Goal: Information Seeking & Learning: Find specific fact

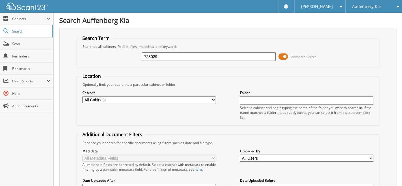
type input "723029"
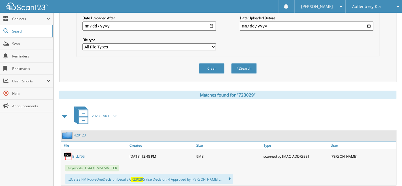
scroll to position [244, 0]
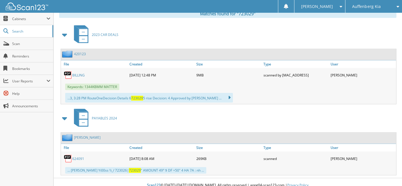
click at [359, 7] on span "Auffenberg Kia" at bounding box center [367, 6] width 28 height 3
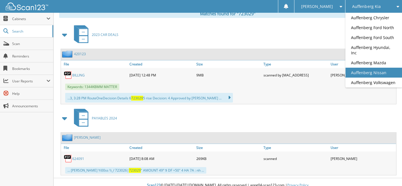
click at [359, 68] on link "Auffenberg Nissan" at bounding box center [374, 73] width 57 height 10
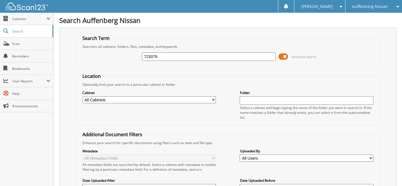
type input "723079"
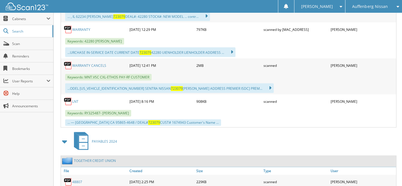
scroll to position [163, 0]
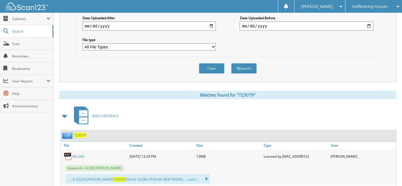
click at [80, 133] on span "723079" at bounding box center [80, 135] width 12 height 5
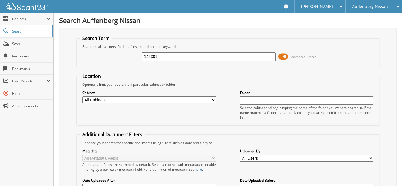
type input "144301"
click at [365, 5] on span "Auffenberg Nissan" at bounding box center [370, 6] width 35 height 3
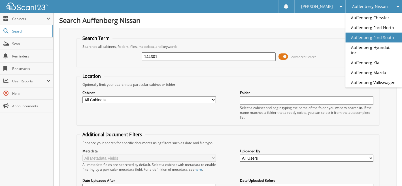
click at [357, 34] on link "Auffenberg Ford South" at bounding box center [374, 38] width 57 height 10
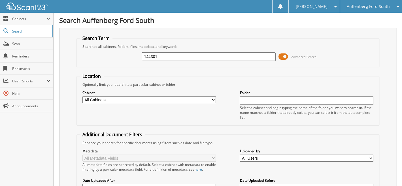
type input "144301"
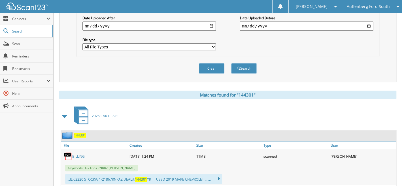
click at [79, 133] on span "144301" at bounding box center [80, 135] width 12 height 5
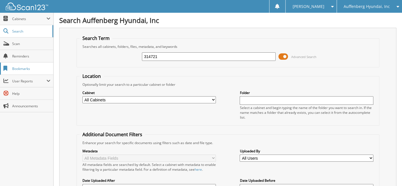
type input "314721"
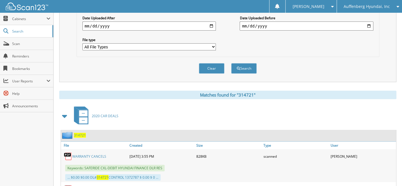
scroll to position [203, 0]
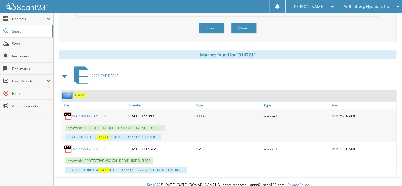
click at [82, 93] on span "314721" at bounding box center [80, 95] width 12 height 5
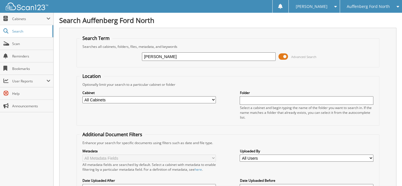
type input "[PERSON_NAME]"
click at [364, 5] on span "Auffenberg Ford North" at bounding box center [368, 6] width 43 height 3
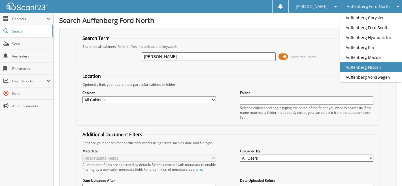
click at [362, 66] on link "Auffenberg Nissan" at bounding box center [371, 67] width 62 height 10
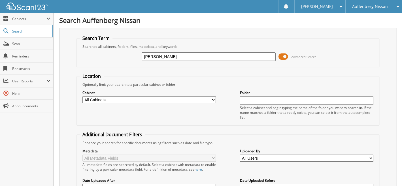
type input "[PERSON_NAME]"
